Goal: Feedback & Contribution: Submit feedback/report problem

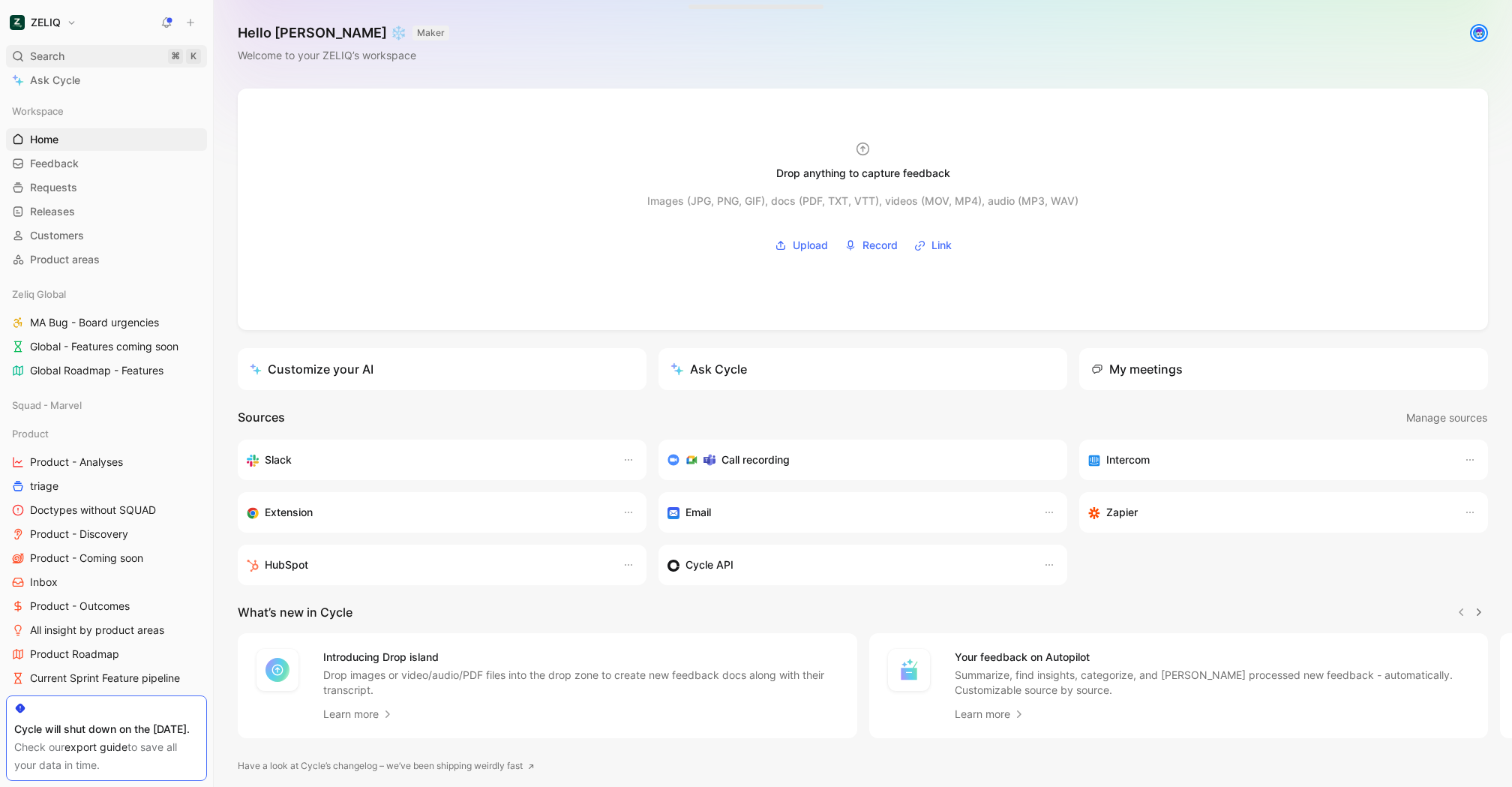
click at [55, 58] on span "Search" at bounding box center [47, 57] width 34 height 18
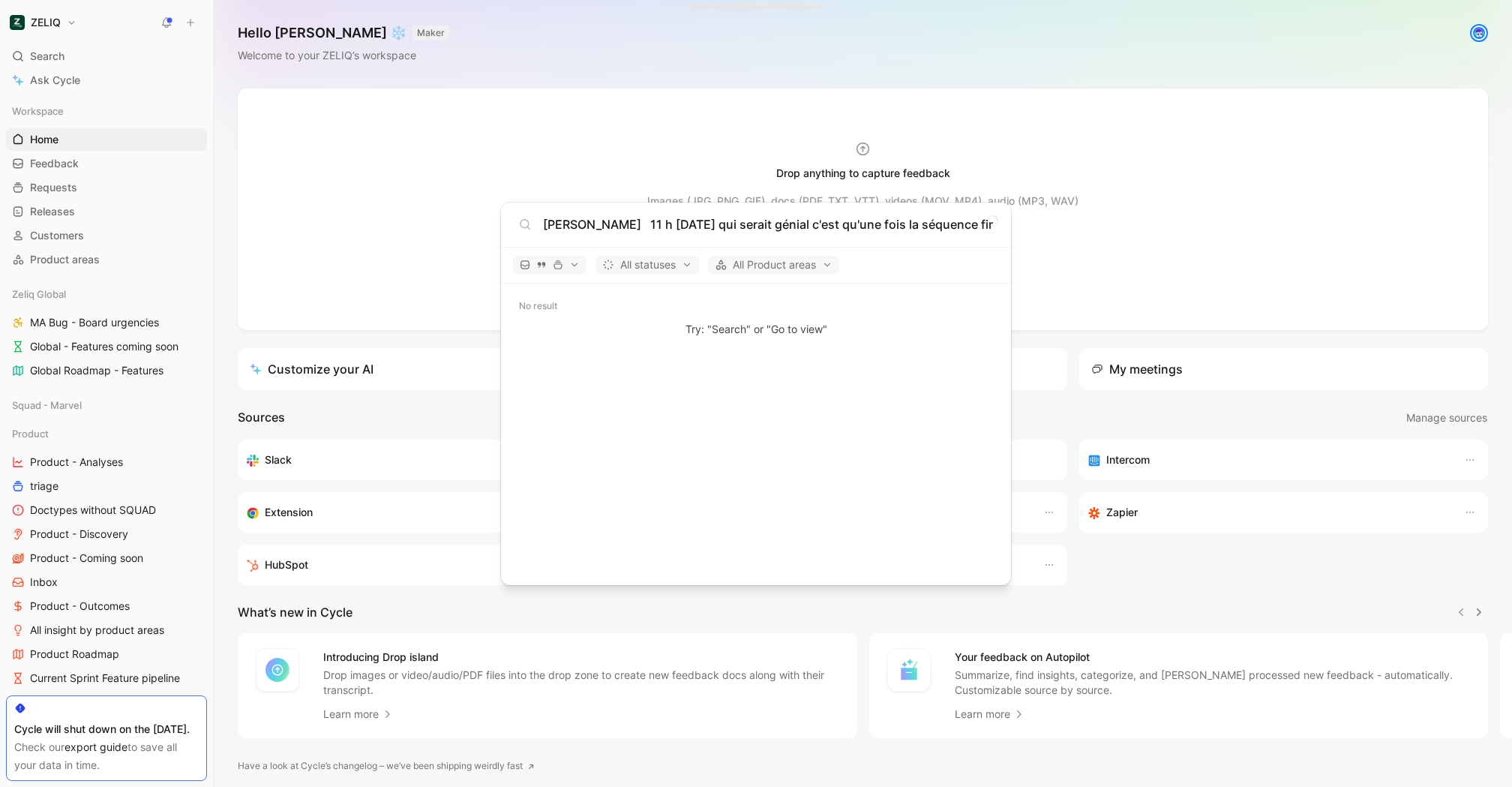
scroll to position [0, 1255]
type input "[PERSON_NAME] 11 h [DATE] qui serait génial c'est qu'une fois la séquence fini,…"
click at [765, 148] on body "ZELIQ Search ⌘ K Ask Cycle Workspace Home G then H Feedback G then F Requests G…" at bounding box center [756, 393] width 1512 height 787
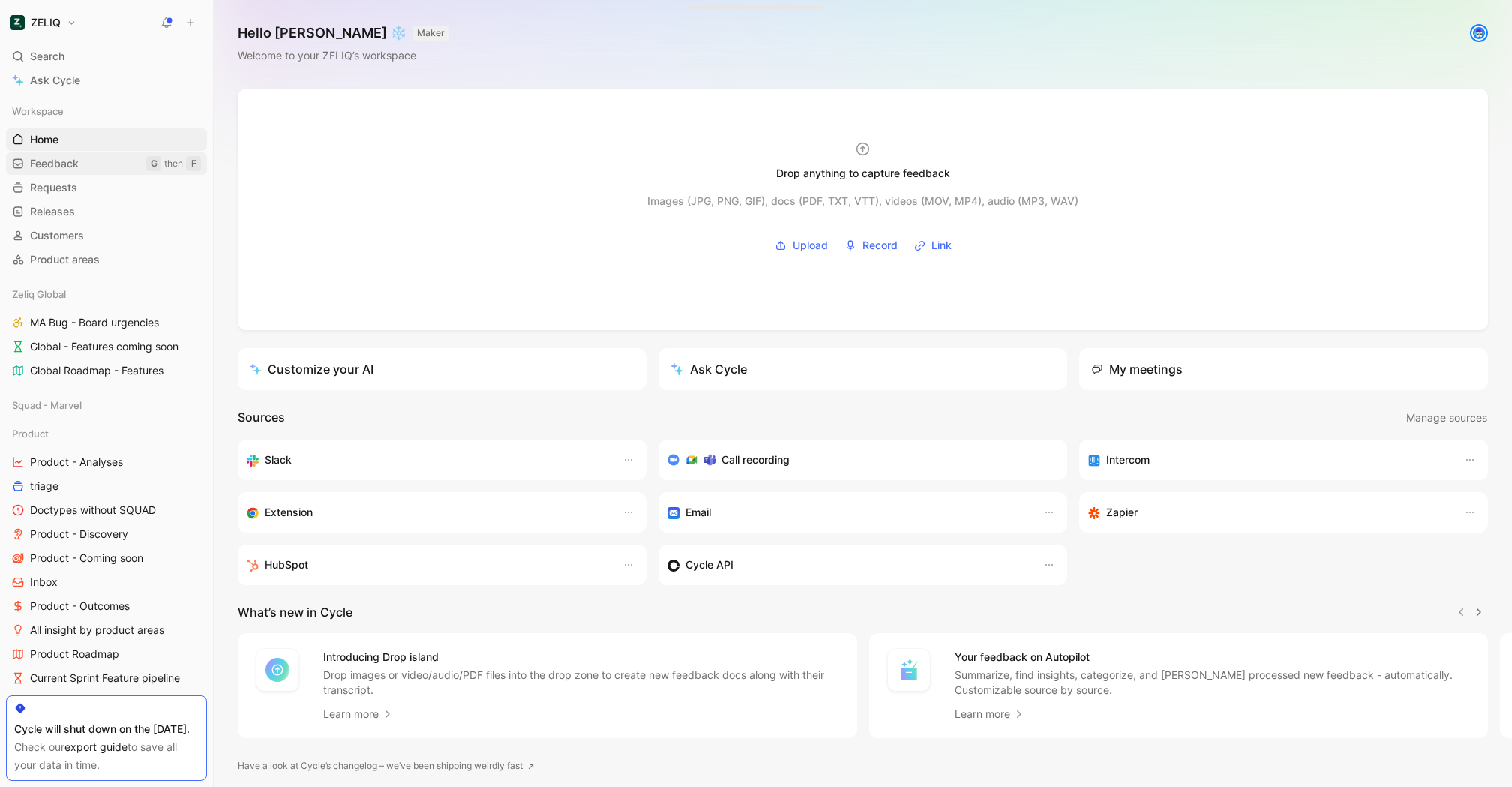
click at [78, 168] on link "Feedback G then F" at bounding box center [106, 163] width 201 height 23
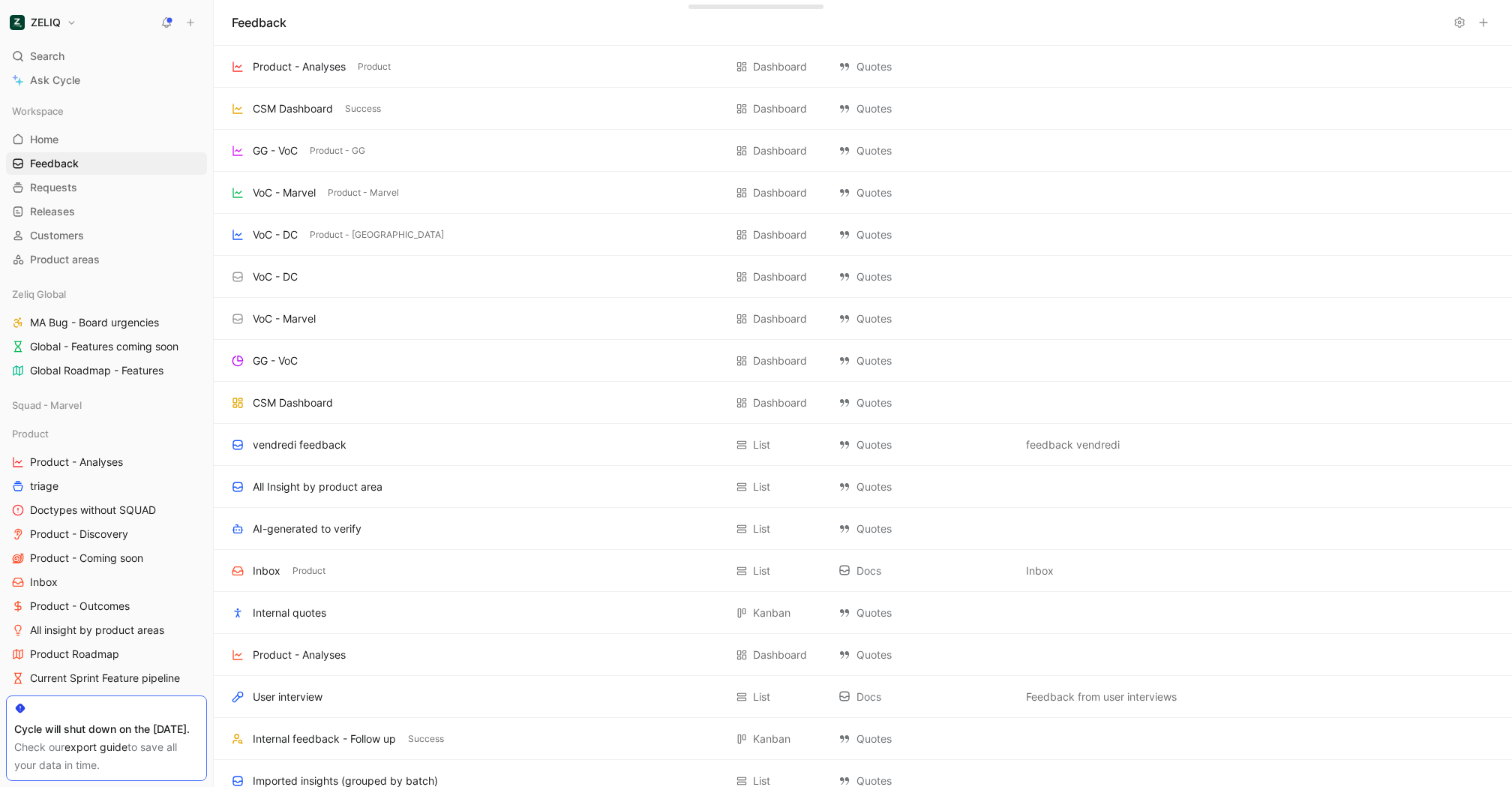
click at [189, 26] on use at bounding box center [191, 23] width 7 height 7
click at [305, 33] on button "New feedback c" at bounding box center [291, 28] width 160 height 26
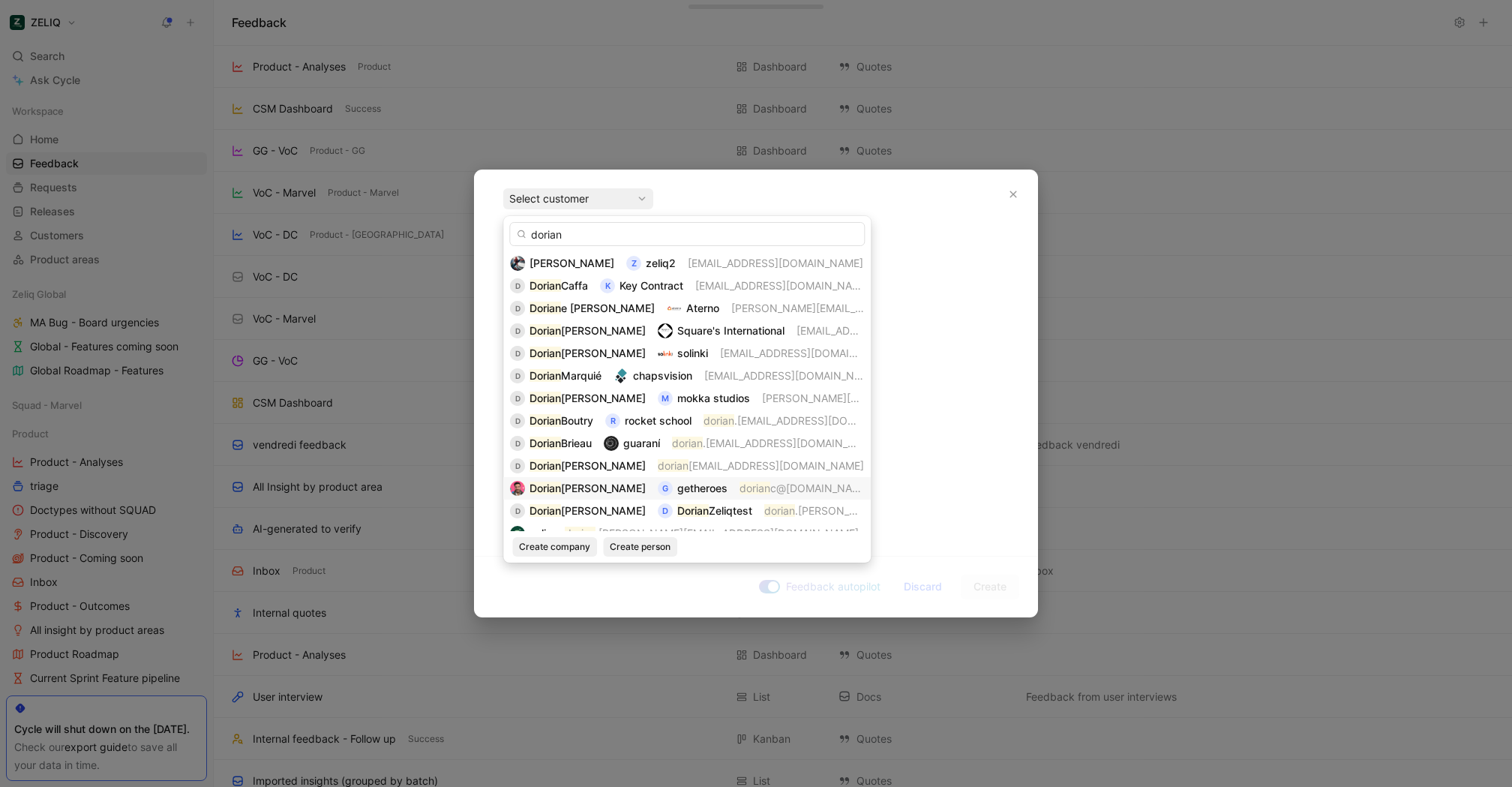
type input "dorian"
click at [658, 485] on div "g" at bounding box center [665, 488] width 15 height 15
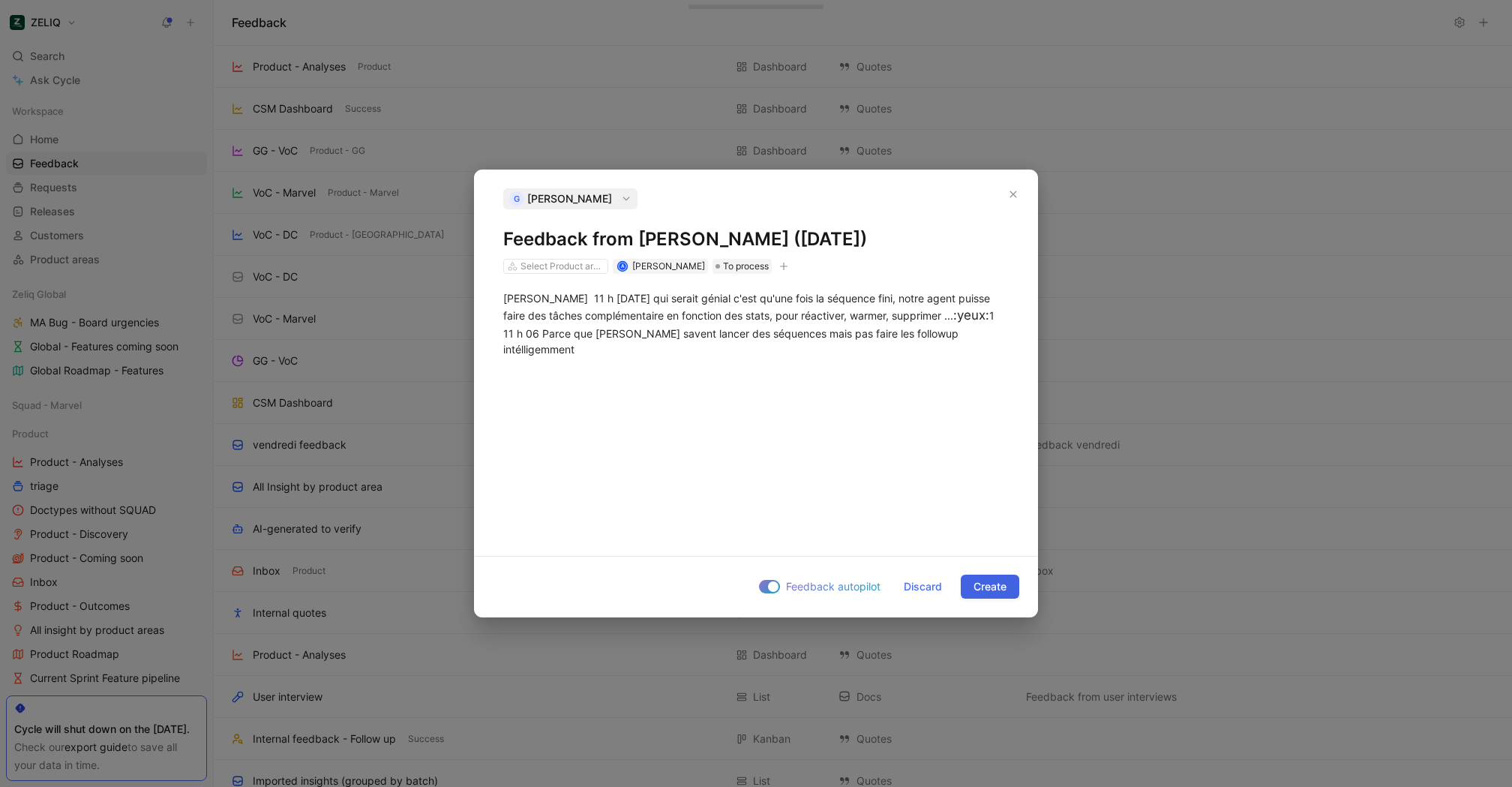
click at [977, 580] on span "Create" at bounding box center [990, 587] width 33 height 18
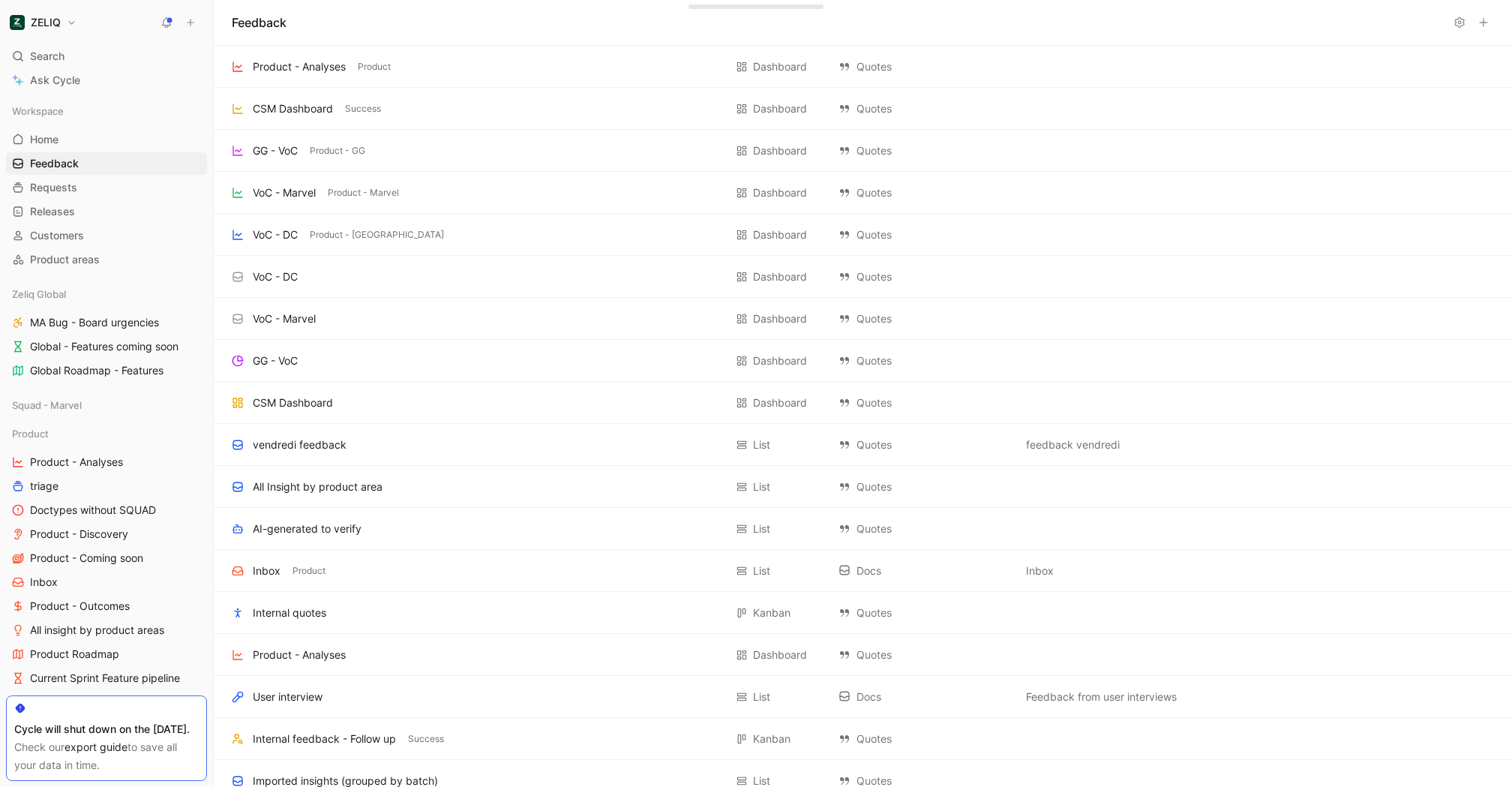
click at [191, 23] on use at bounding box center [191, 23] width 7 height 7
click at [319, 29] on button "New feedback c" at bounding box center [291, 28] width 160 height 26
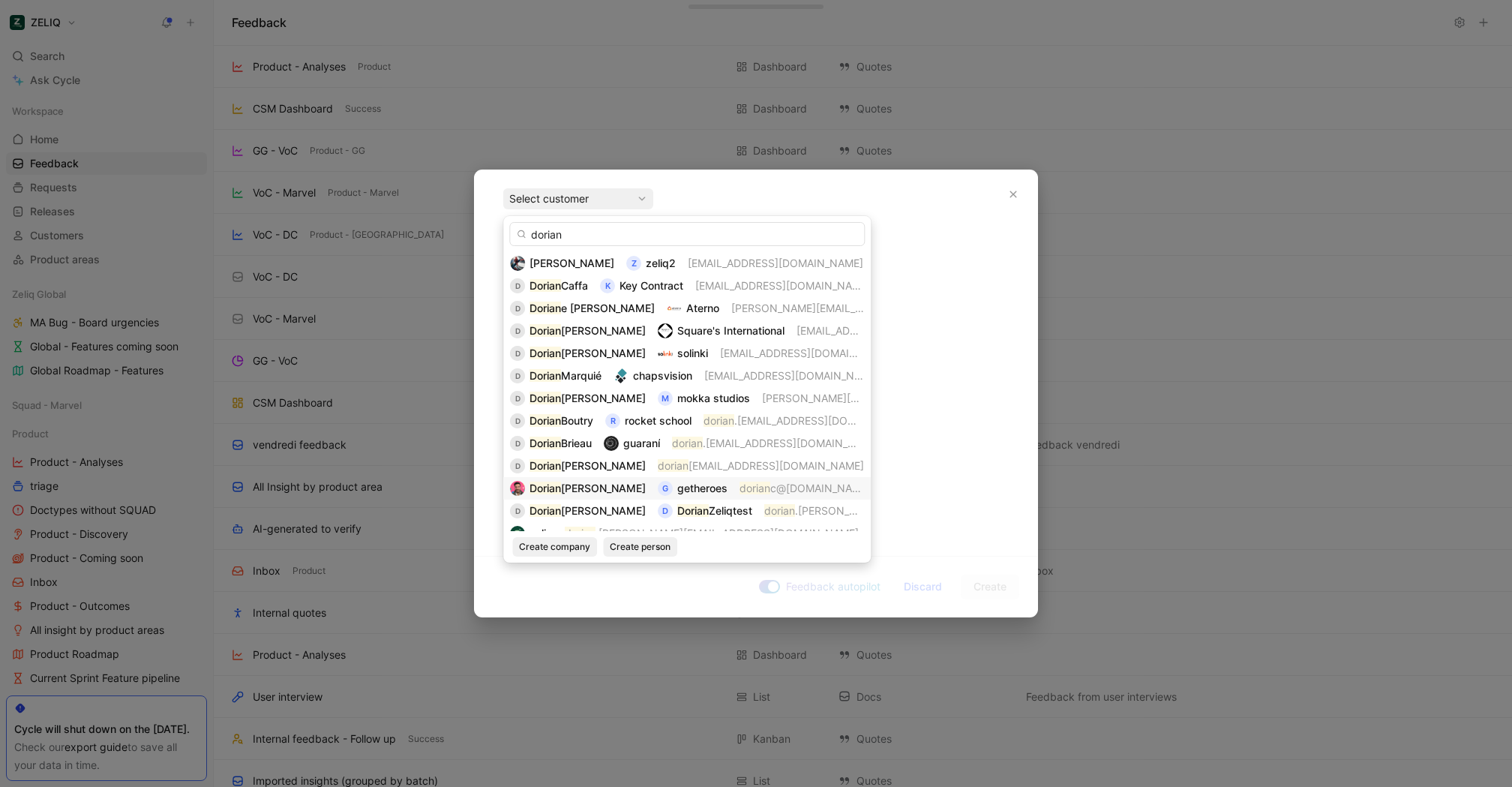
type input "dorian"
click at [700, 486] on div "[PERSON_NAME] g getheroes dorian c@[DOMAIN_NAME]" at bounding box center [687, 488] width 354 height 18
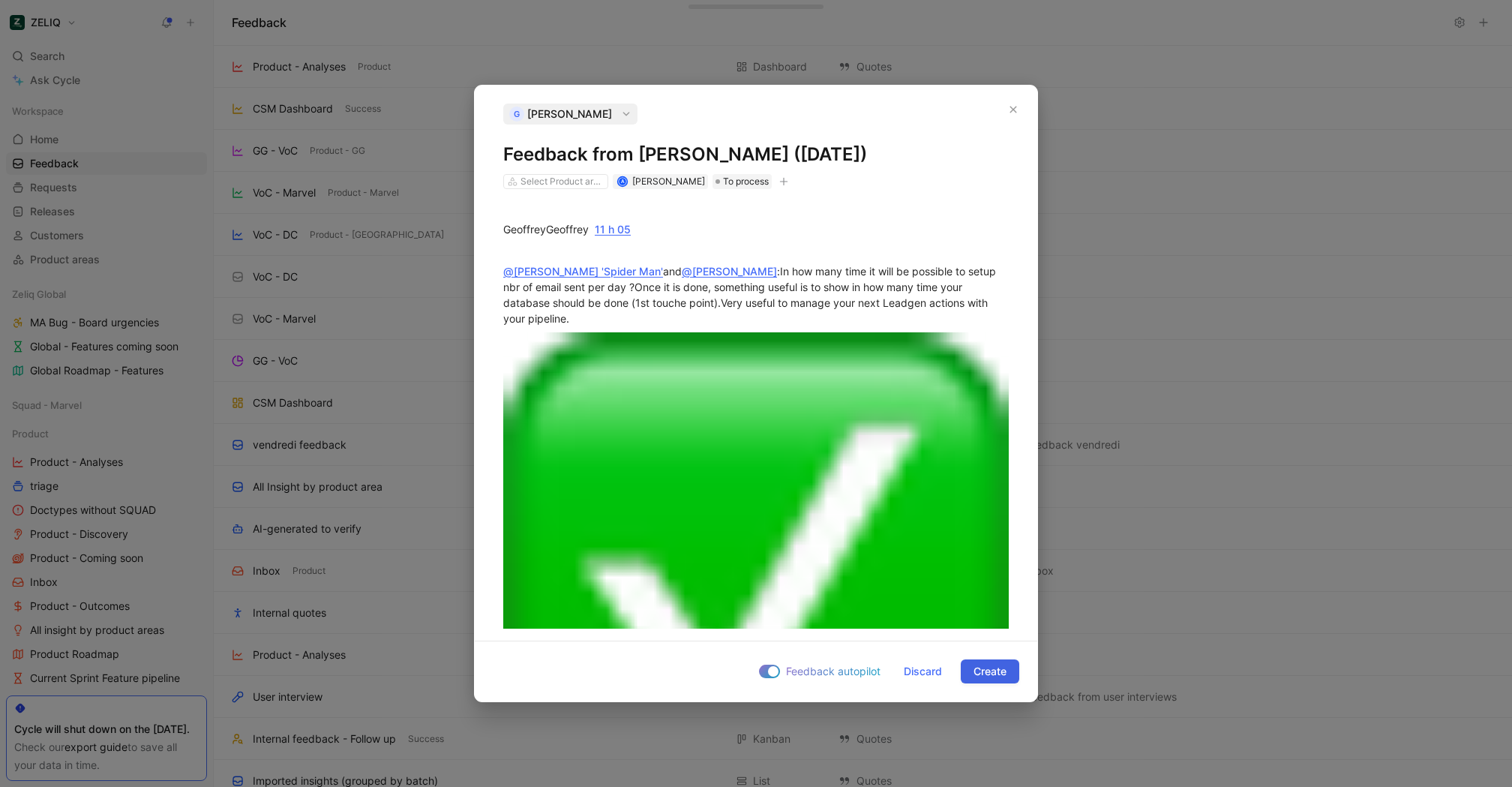
click at [983, 675] on span "Create" at bounding box center [990, 671] width 33 height 18
